Goal: Navigation & Orientation: Find specific page/section

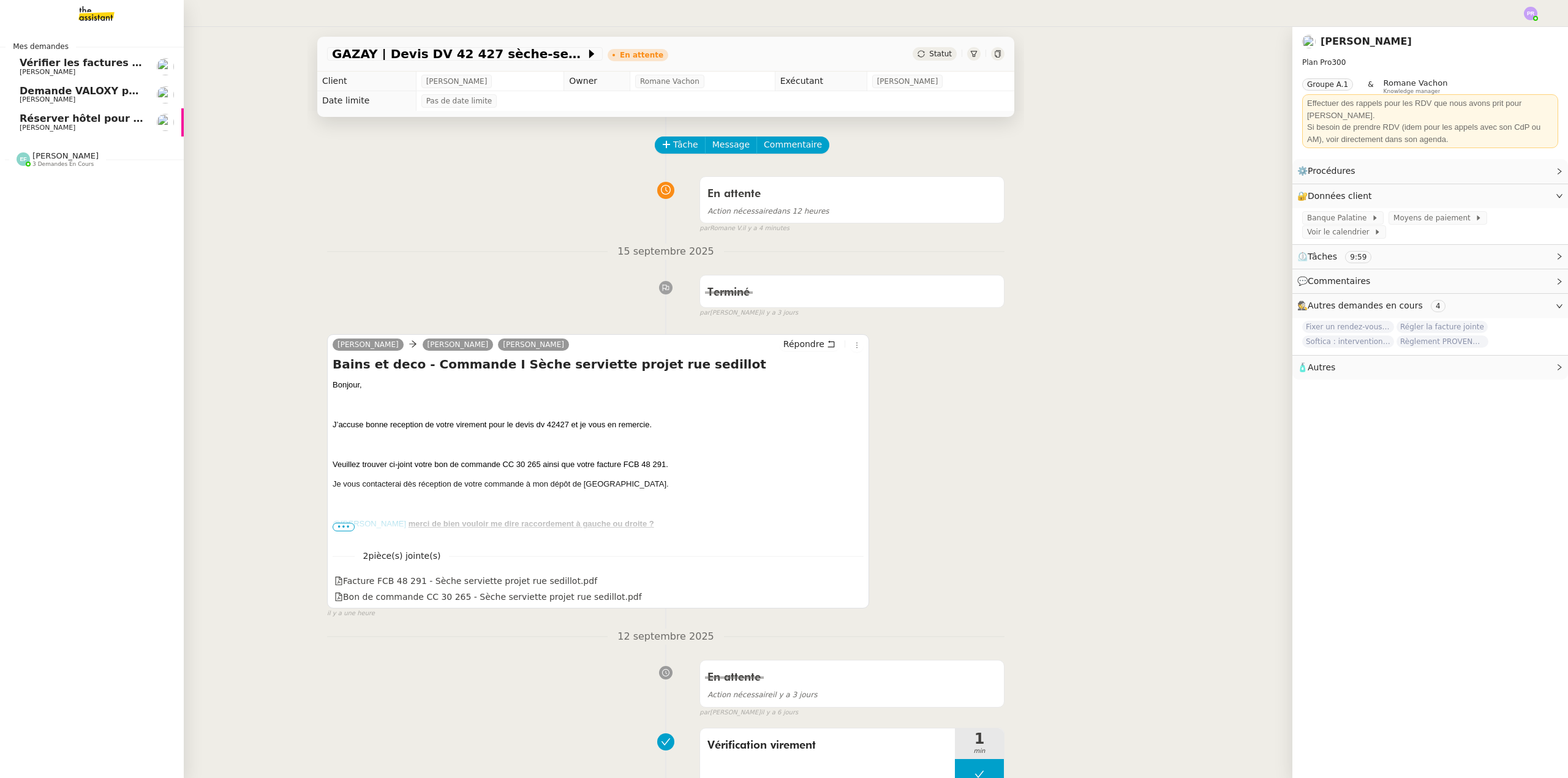
click at [61, 129] on span "[PERSON_NAME]" at bounding box center [81, 128] width 124 height 7
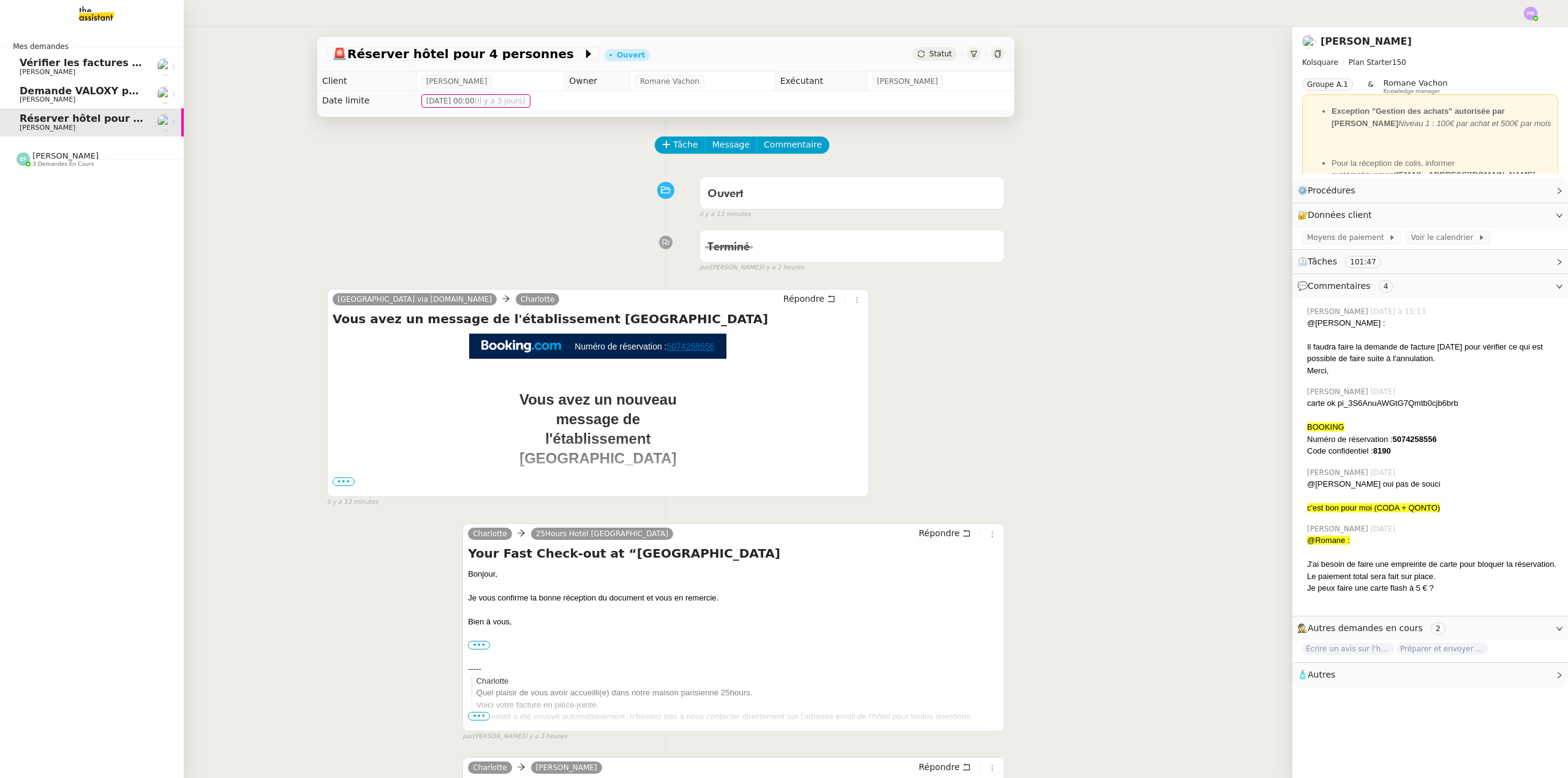
click at [75, 162] on span "3 demandes en cours" at bounding box center [63, 164] width 61 height 7
click at [73, 161] on span "3 demandes en cours" at bounding box center [63, 164] width 61 height 7
click at [69, 161] on span "3 demandes en cours" at bounding box center [63, 164] width 61 height 7
click at [77, 228] on link "Procéder à l'embauche d'[PERSON_NAME]" at bounding box center [92, 242] width 184 height 28
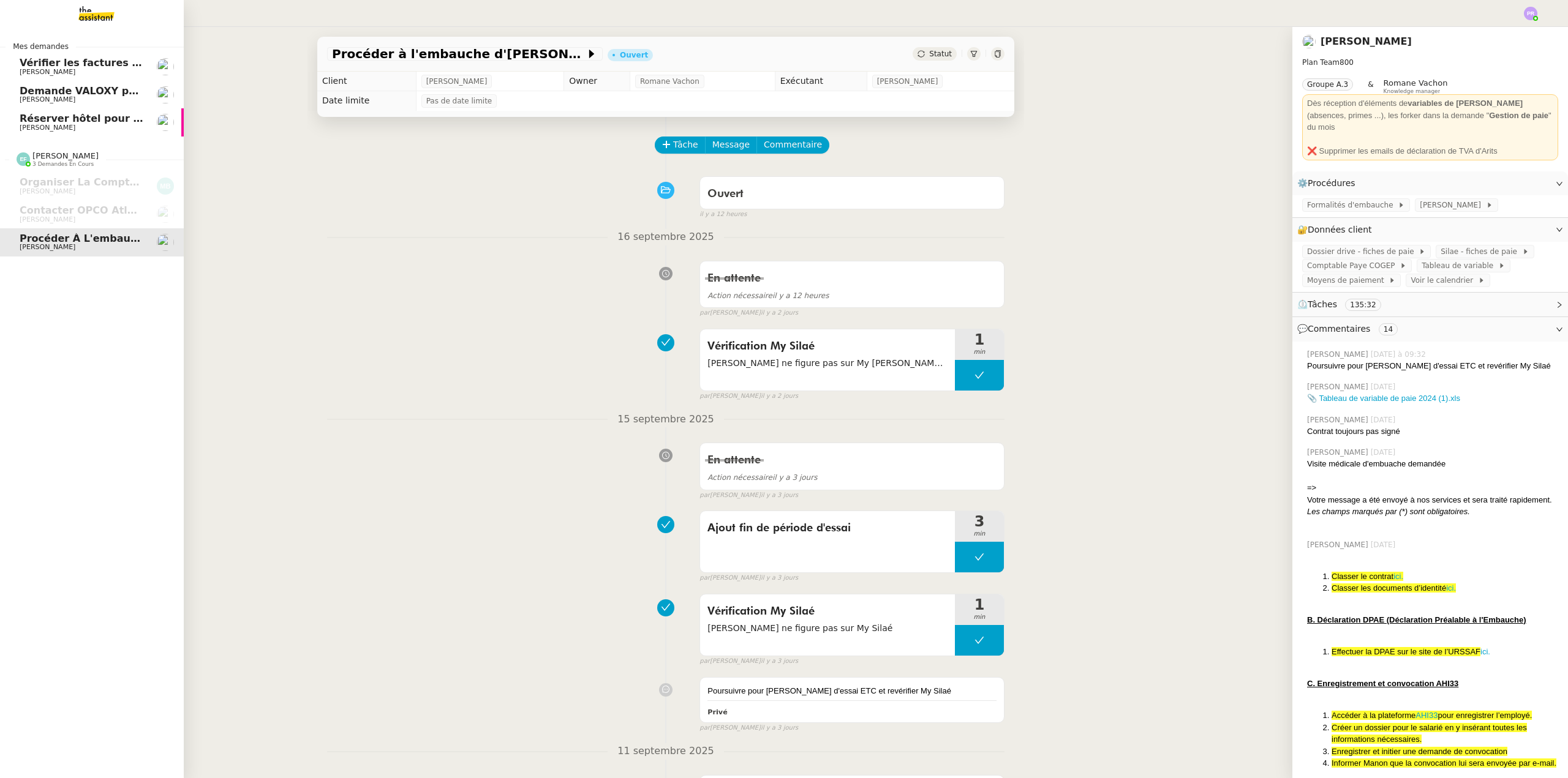
click at [114, 134] on link "Réserver hôtel pour 4 personnes [PERSON_NAME]" at bounding box center [92, 122] width 184 height 28
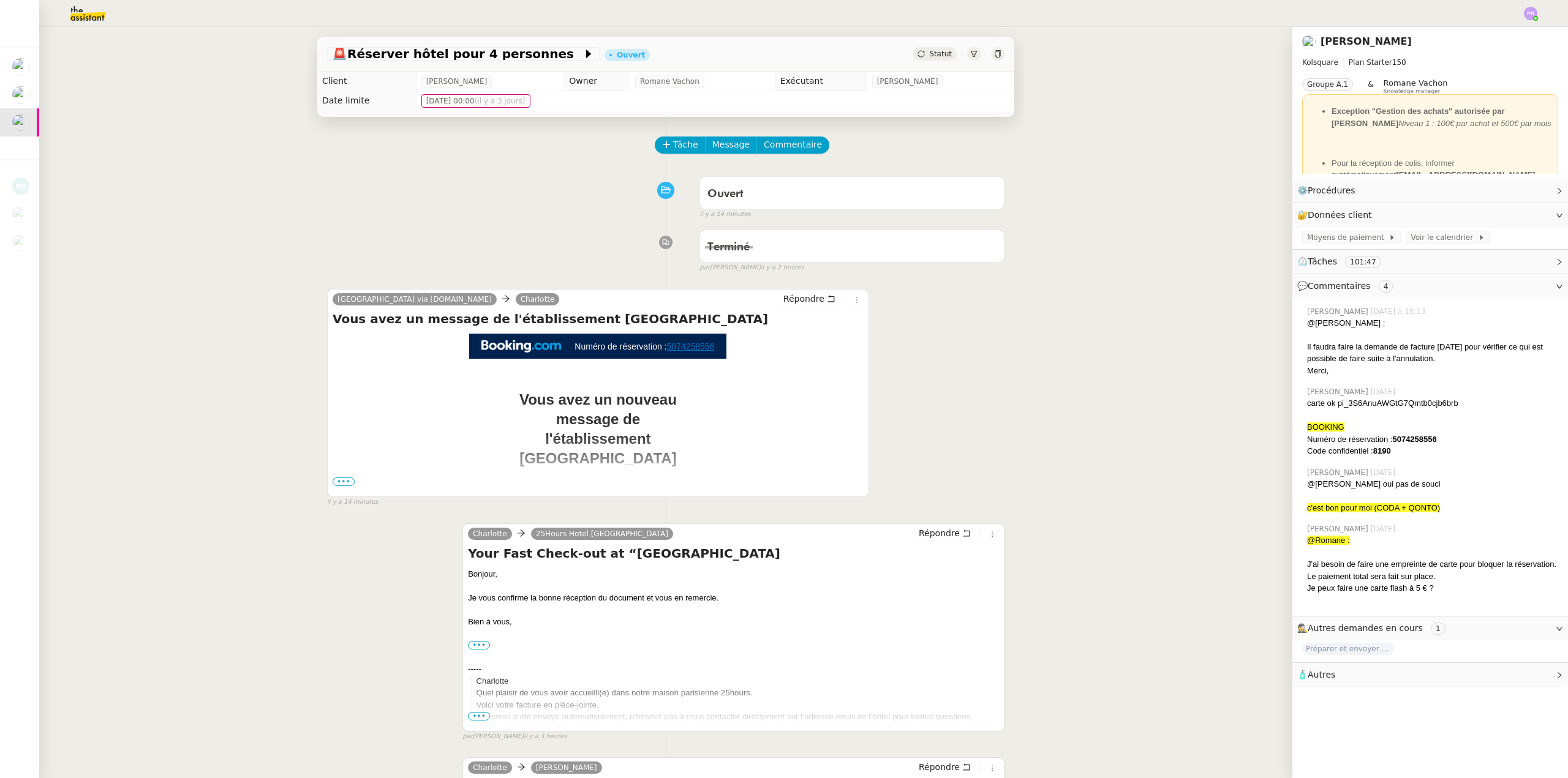
click at [340, 483] on span "•••" at bounding box center [344, 482] width 22 height 9
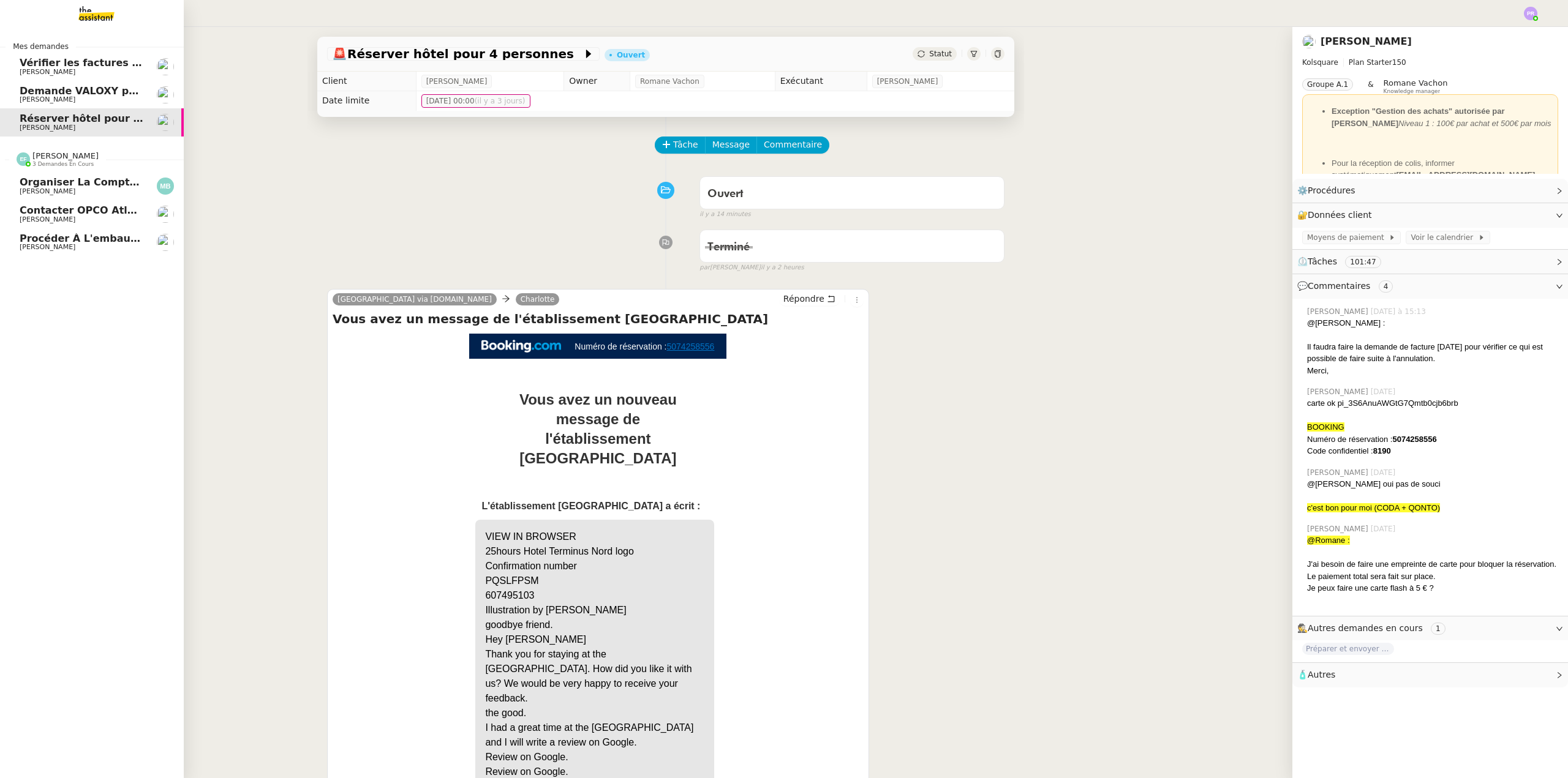
click at [74, 218] on span "[PERSON_NAME]" at bounding box center [81, 220] width 124 height 7
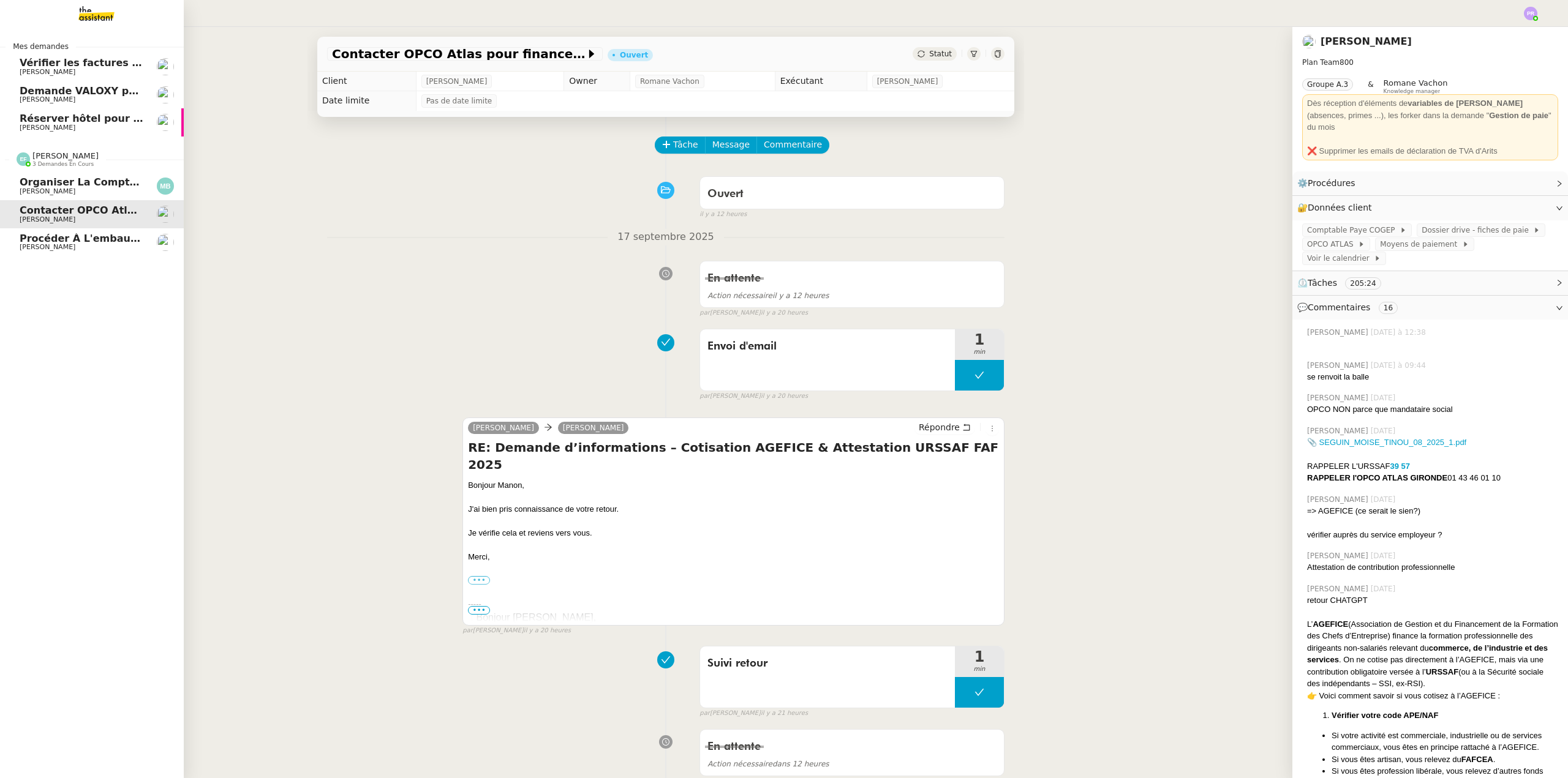
click at [88, 240] on span "Procéder à l'embauche d'[PERSON_NAME]" at bounding box center [137, 238] width 236 height 11
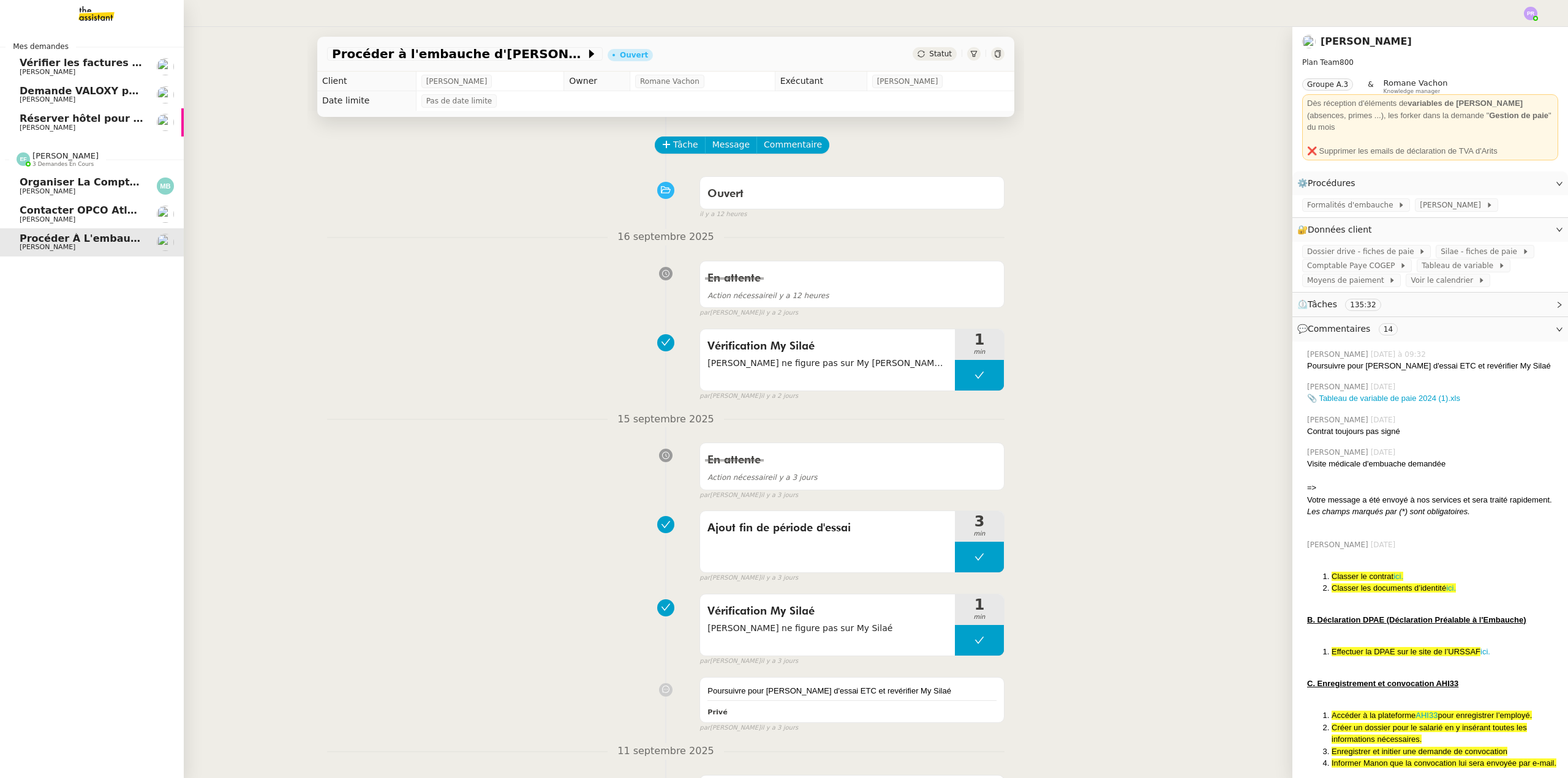
click at [101, 194] on span "[PERSON_NAME]" at bounding box center [81, 191] width 124 height 7
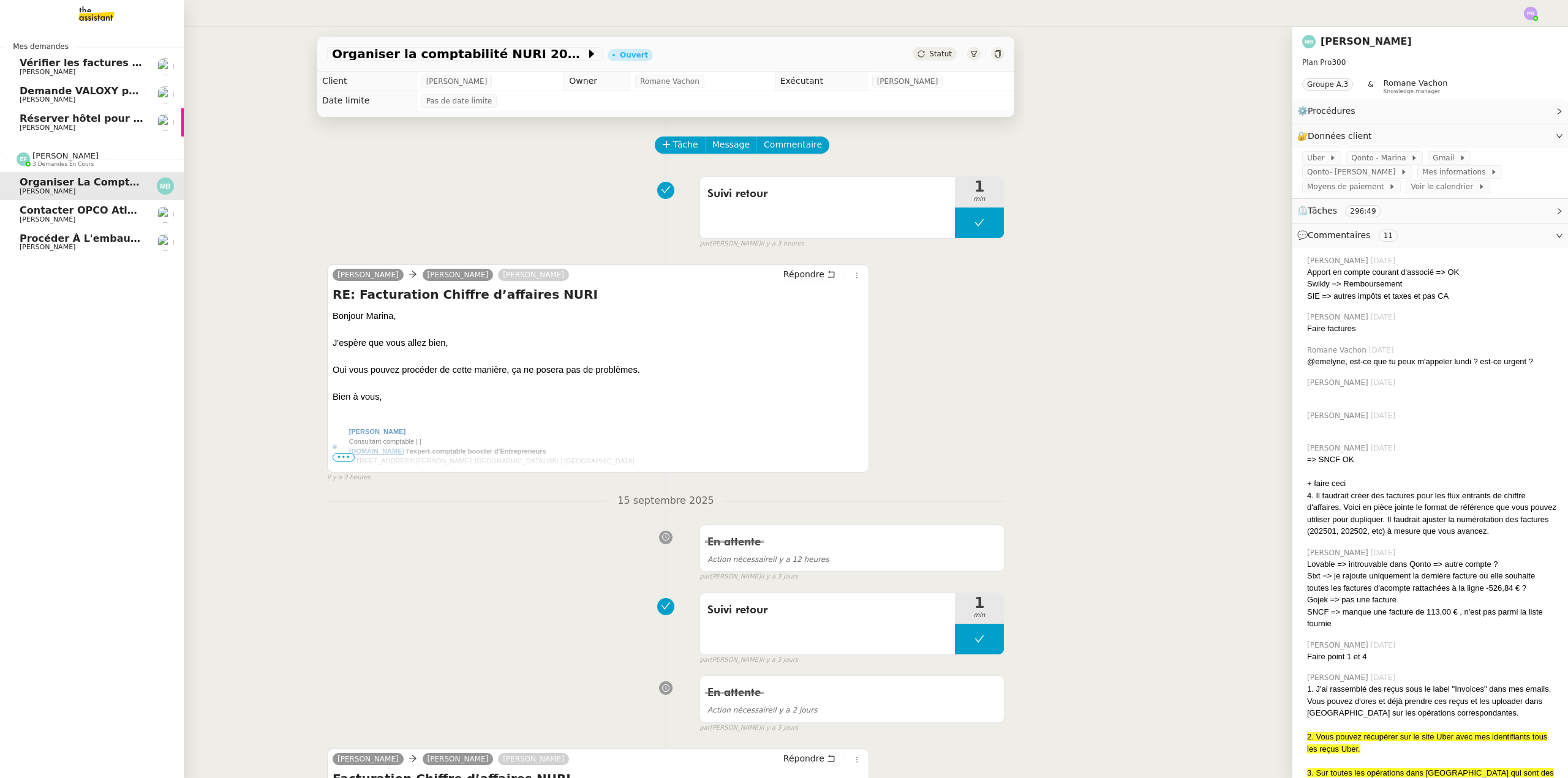
click at [90, 218] on span "[PERSON_NAME]" at bounding box center [81, 220] width 124 height 7
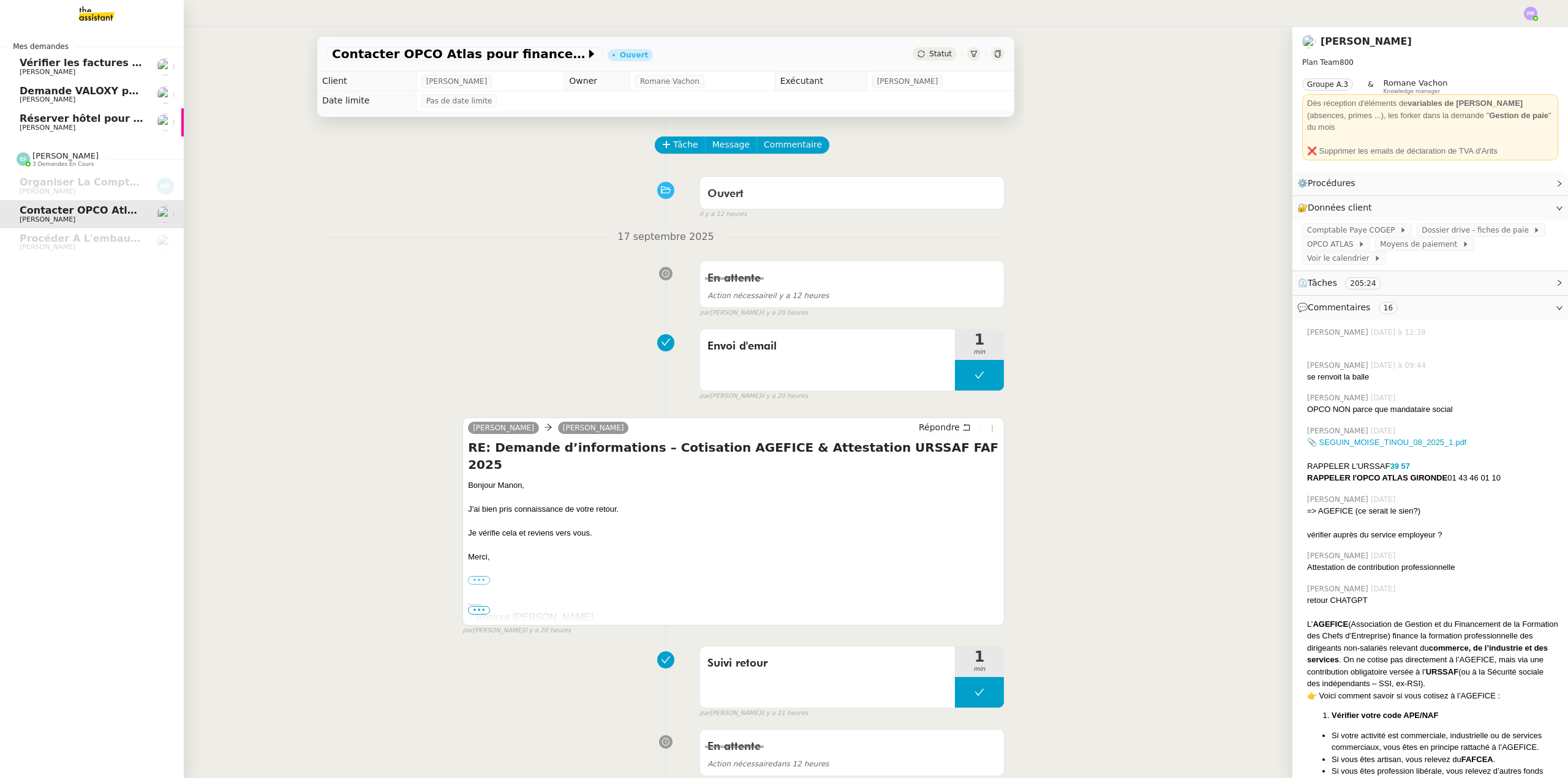
click at [89, 129] on span "[PERSON_NAME]" at bounding box center [81, 128] width 124 height 7
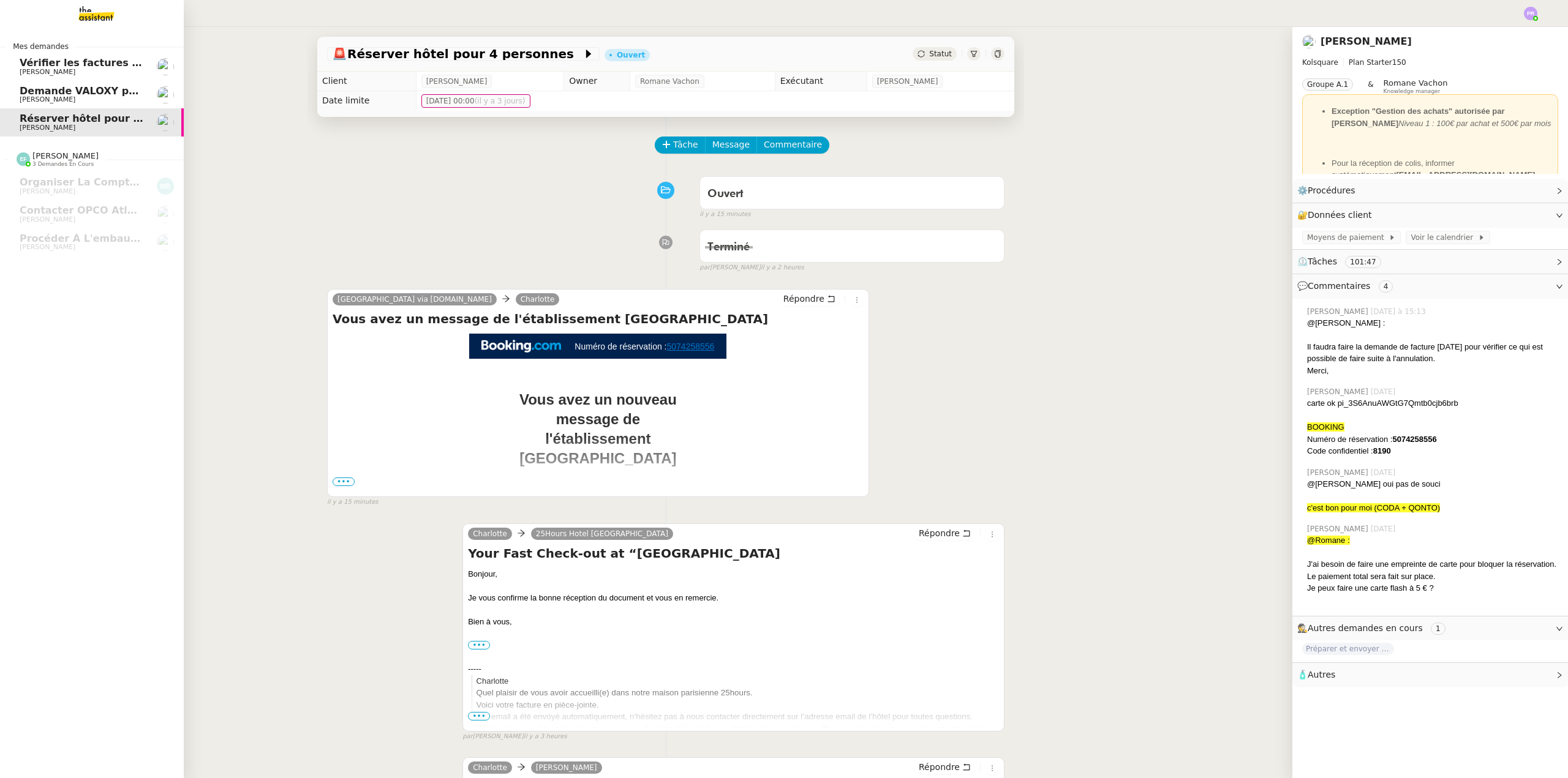
click at [83, 96] on div "Demande VALOXY pour Pennylane - Montants importants sans justificatifs [PERSON_…" at bounding box center [81, 95] width 124 height 19
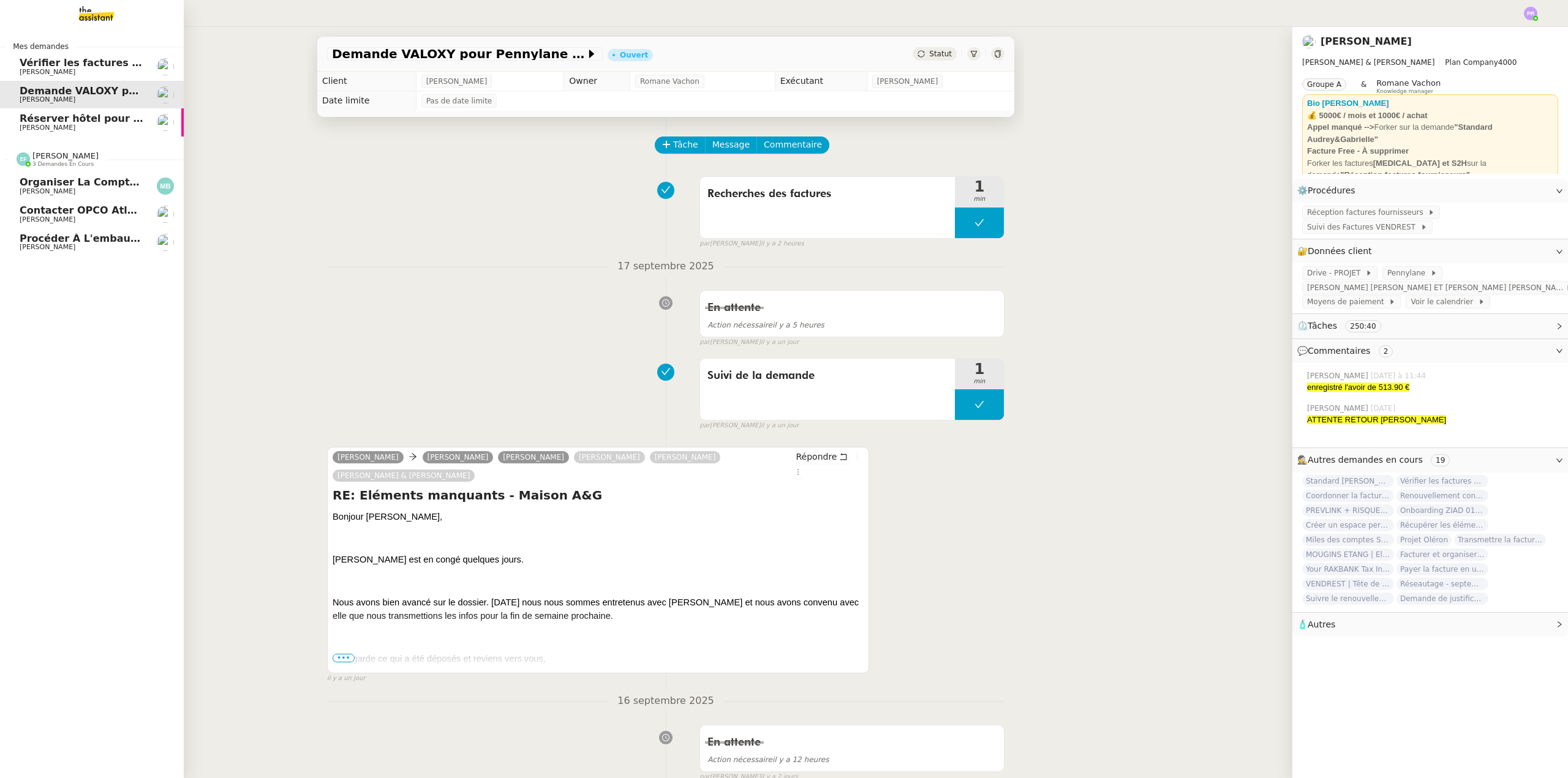
click at [59, 161] on span "3 demandes en cours" at bounding box center [63, 164] width 61 height 7
click at [42, 172] on div "Mes demandes Vérifier les factures Excel [PERSON_NAME] Demande VALOXY pour Penn…" at bounding box center [92, 402] width 184 height 751
click at [36, 170] on div "[PERSON_NAME] 3 demandes en cours" at bounding box center [92, 154] width 184 height 35
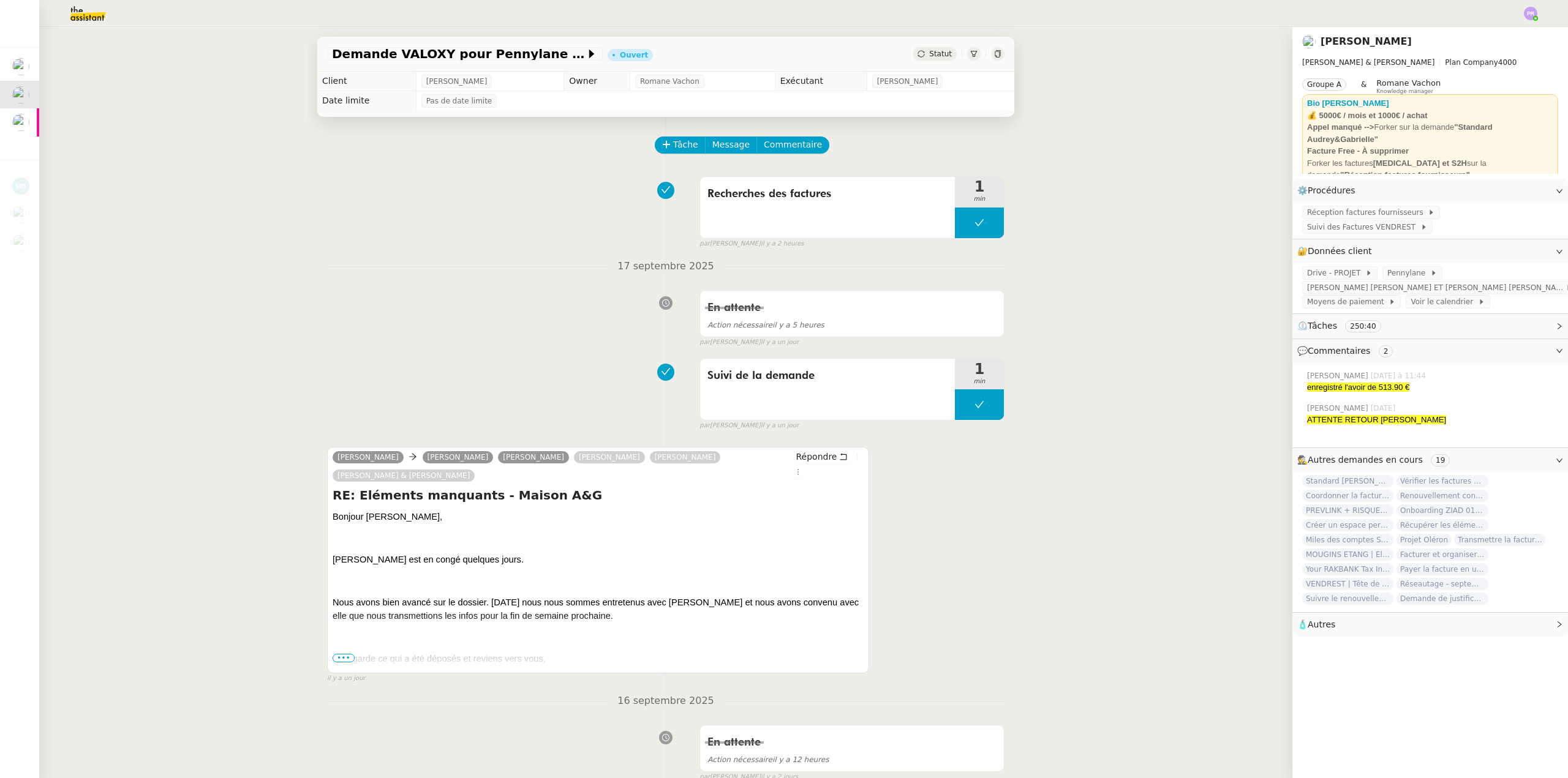
click at [1526, 10] on img at bounding box center [1531, 13] width 13 height 13
click at [1510, 29] on li "Suivi" at bounding box center [1498, 35] width 80 height 17
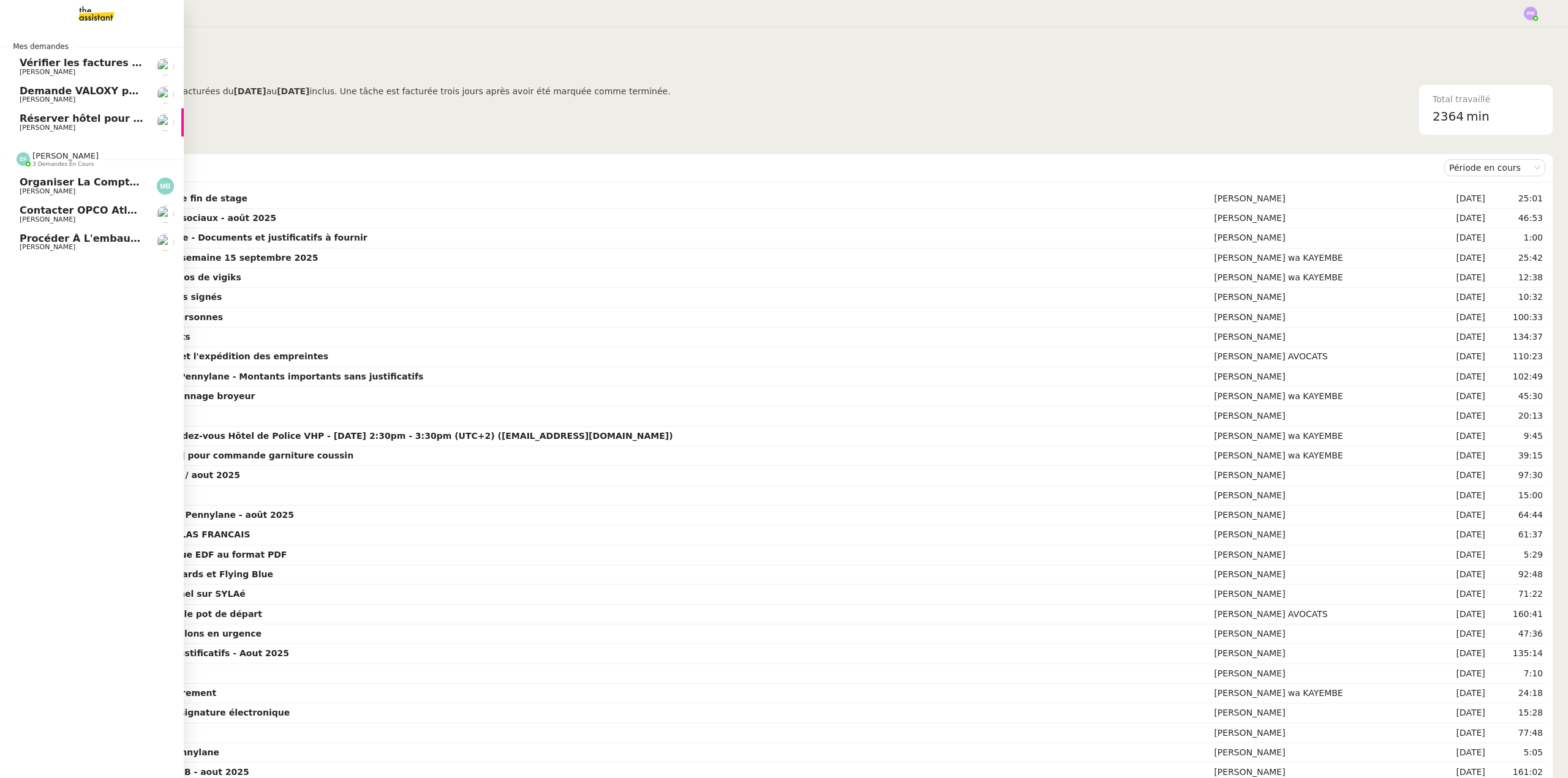
click at [117, 153] on nz-divider "[PERSON_NAME] 3 demandes en cours" at bounding box center [97, 159] width 184 height 16
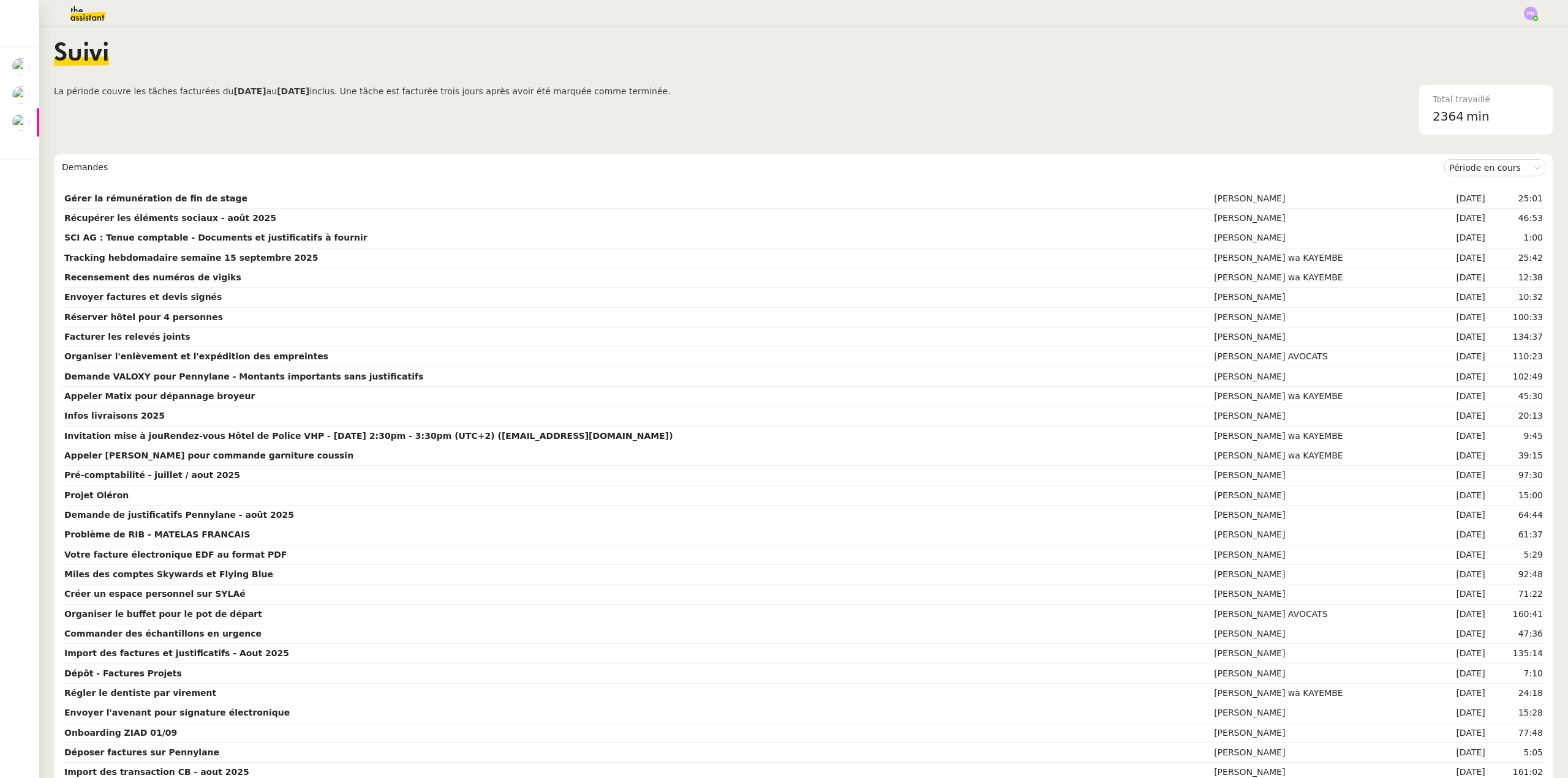
click at [75, 11] on img at bounding box center [78, 13] width 95 height 27
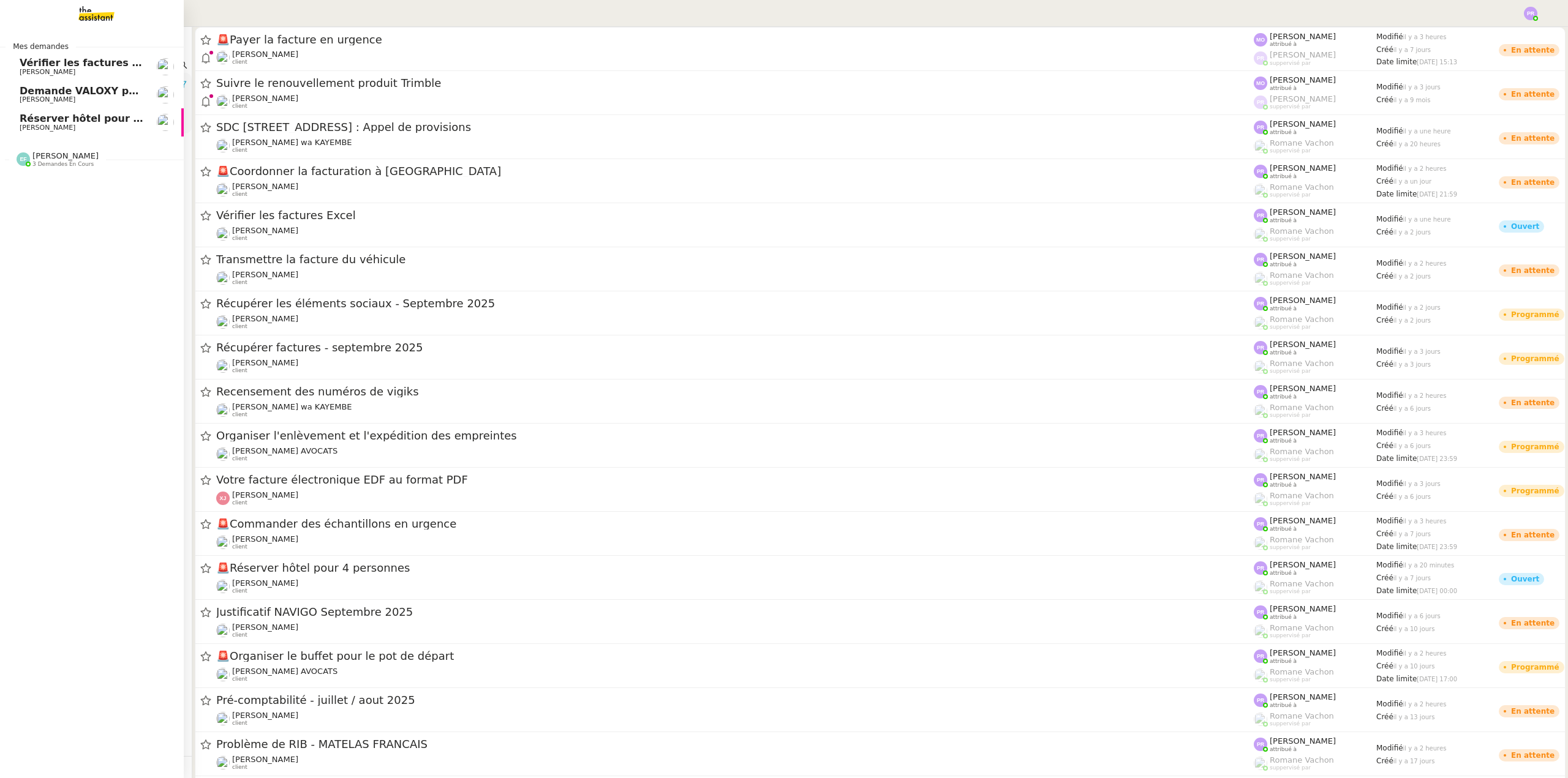
click at [75, 116] on span "Réserver hôtel pour 4 personnes" at bounding box center [110, 118] width 181 height 11
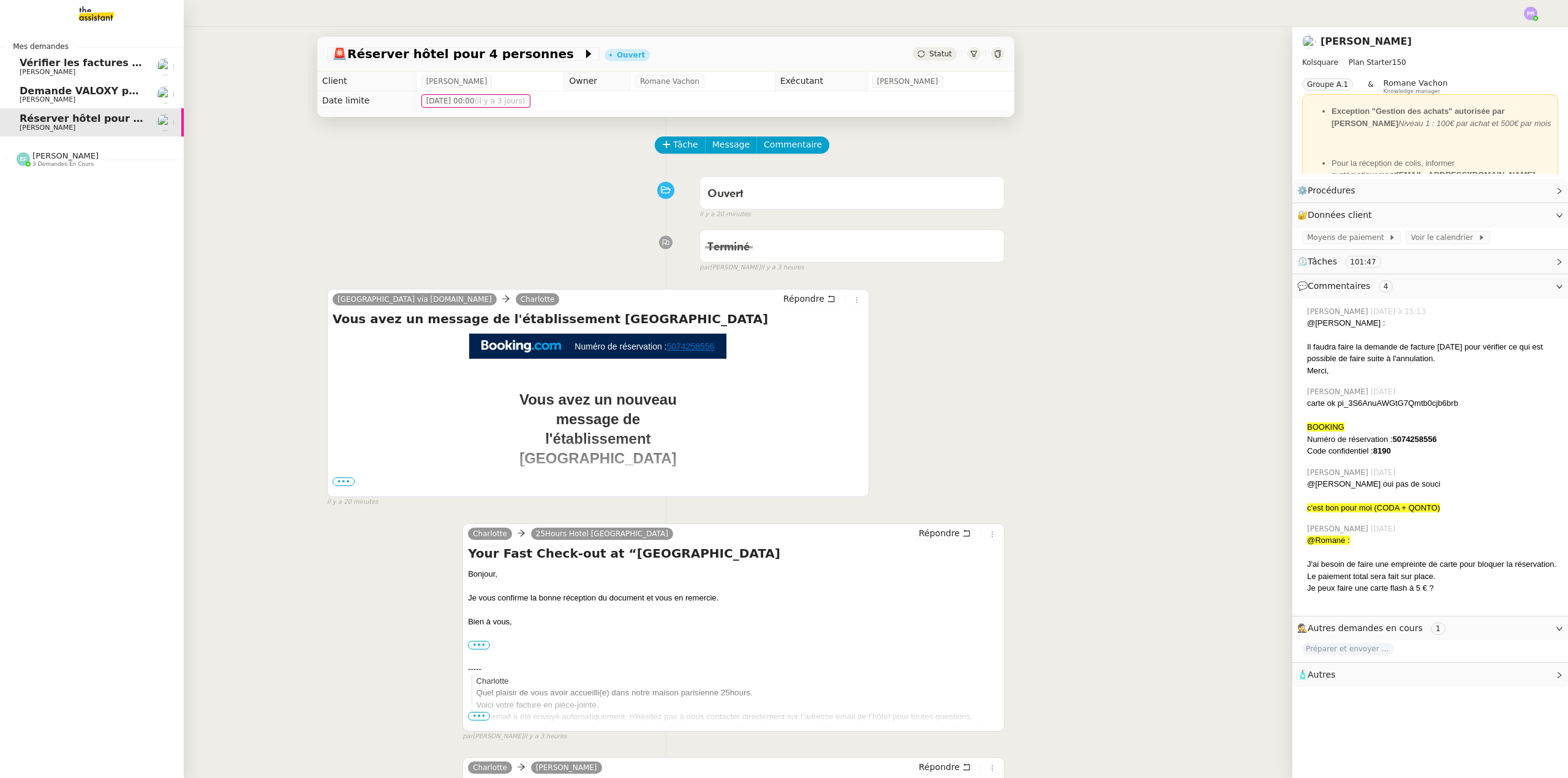
click at [87, 88] on span "Demande VALOXY pour Pennylane - Montants importants sans justificatifs" at bounding box center [224, 91] width 410 height 11
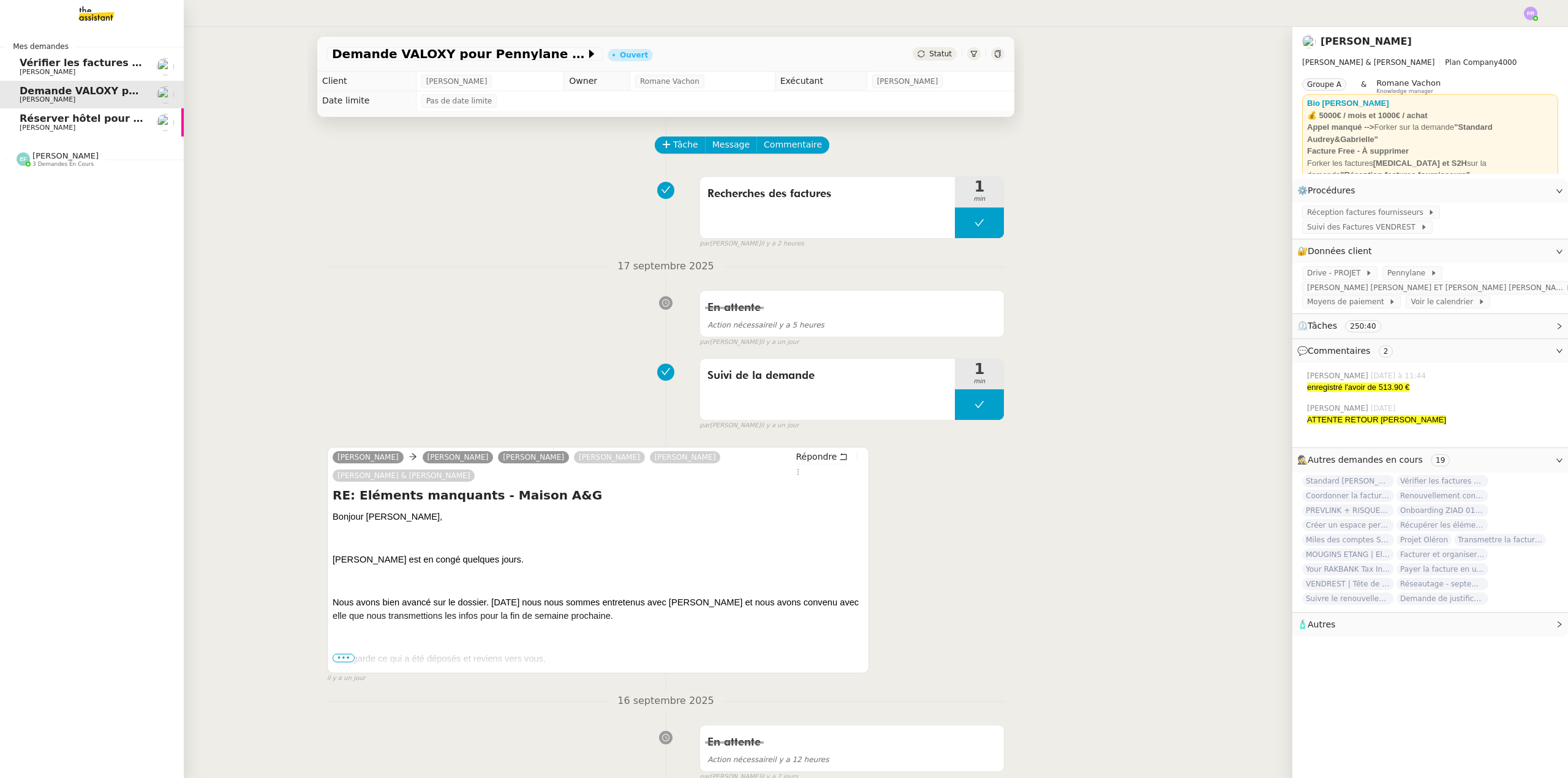
click at [68, 154] on span "[PERSON_NAME]" at bounding box center [65, 156] width 66 height 9
